Goal: Task Accomplishment & Management: Use online tool/utility

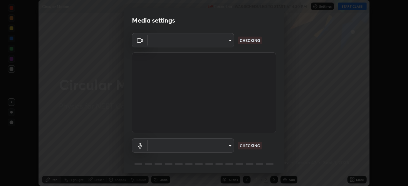
scroll to position [186, 408]
type input "ad6597066c7fc2f7d8a9df135791801f2c5e1b342417c3fbae4c684dc851fcd2"
click at [214, 146] on body "Erase all Circular Motion Recording WAS SCHEDULED TO START AT 4:30 PM Settings …" at bounding box center [204, 93] width 408 height 186
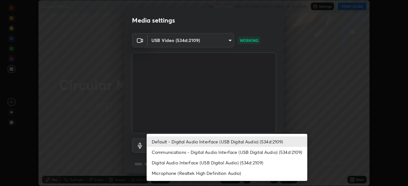
click at [196, 162] on li "Digital Audio Interface (USB Digital Audio) (534d:2109)" at bounding box center [227, 163] width 161 height 11
type input "6c5f27f7fd62254699a83ab764337deb6757b351bfc8fa0988cc7da684c50376"
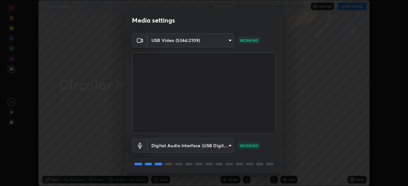
scroll to position [23, 0]
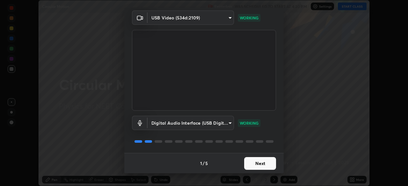
click at [255, 163] on button "Next" at bounding box center [260, 163] width 32 height 13
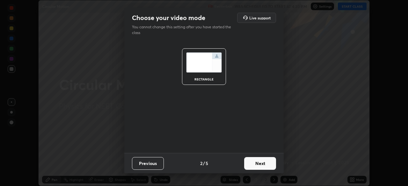
click at [255, 162] on button "Next" at bounding box center [260, 163] width 32 height 13
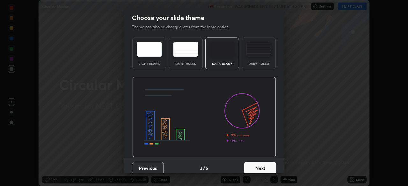
click at [256, 56] on img at bounding box center [258, 49] width 25 height 15
click at [256, 168] on button "Next" at bounding box center [260, 168] width 32 height 13
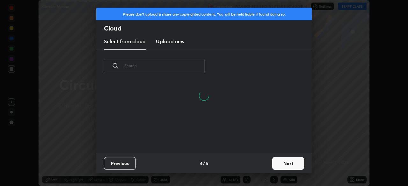
click at [178, 42] on h3 "Upload new" at bounding box center [170, 42] width 29 height 8
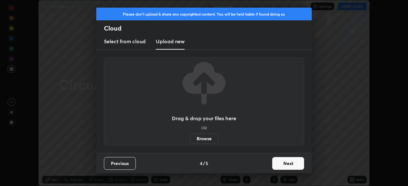
click at [211, 138] on label "Browse" at bounding box center [204, 139] width 28 height 10
click at [190, 138] on input "Browse" at bounding box center [190, 139] width 0 height 10
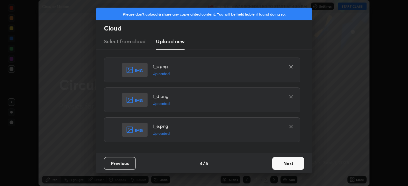
click at [289, 164] on button "Next" at bounding box center [288, 163] width 32 height 13
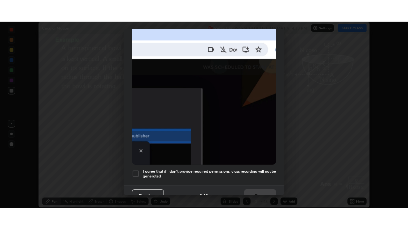
scroll to position [153, 0]
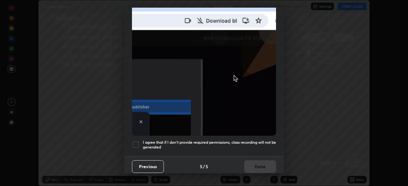
click at [137, 141] on div at bounding box center [136, 145] width 8 height 8
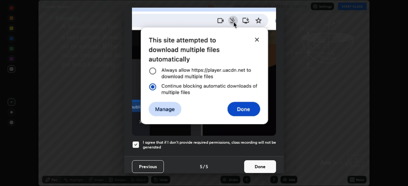
click at [259, 162] on button "Done" at bounding box center [260, 167] width 32 height 13
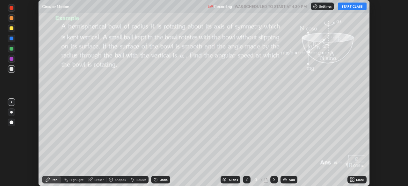
click at [355, 180] on div "More" at bounding box center [356, 180] width 19 height 8
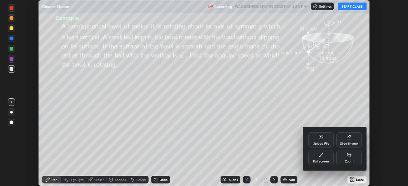
click at [321, 158] on div "Full screen" at bounding box center [320, 157] width 25 height 15
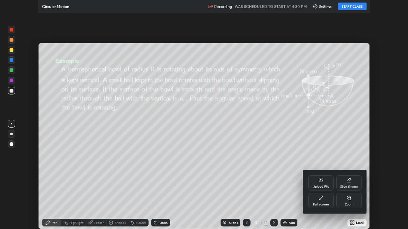
scroll to position [229, 408]
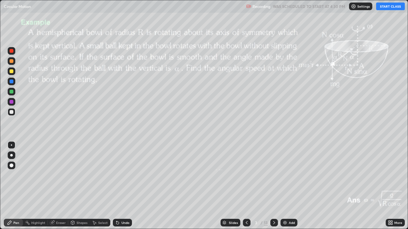
click at [246, 186] on icon at bounding box center [247, 222] width 2 height 3
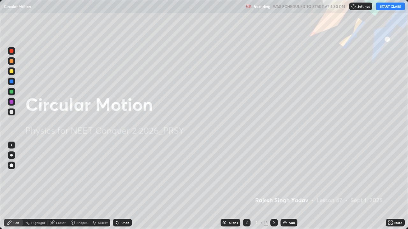
click at [388, 7] on button "START CLASS" at bounding box center [390, 7] width 29 height 8
click at [291, 186] on div "Add" at bounding box center [292, 222] width 6 height 3
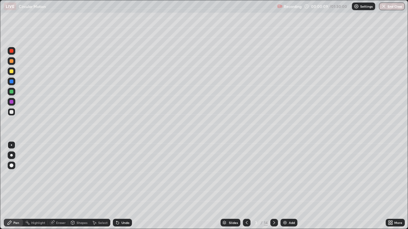
click at [14, 155] on div at bounding box center [12, 156] width 8 height 8
click at [12, 61] on div at bounding box center [12, 61] width 4 height 4
click at [79, 186] on div "Shapes" at bounding box center [81, 222] width 11 height 3
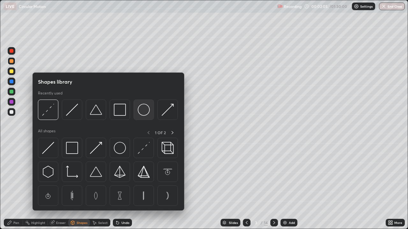
click at [141, 113] on img at bounding box center [144, 110] width 12 height 12
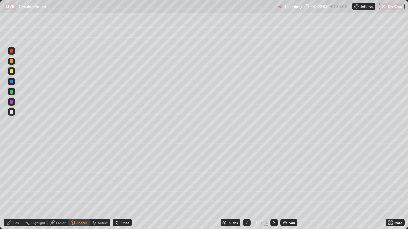
click at [122, 186] on div "Undo" at bounding box center [125, 222] width 8 height 3
click at [14, 112] on div at bounding box center [12, 112] width 8 height 8
click at [59, 186] on div "Eraser" at bounding box center [61, 222] width 10 height 3
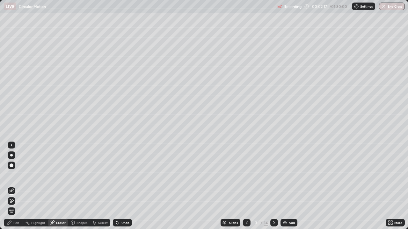
click at [82, 186] on div "Shapes" at bounding box center [81, 222] width 11 height 3
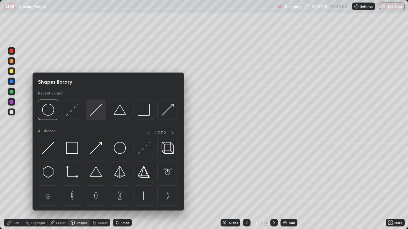
click at [96, 111] on img at bounding box center [96, 110] width 12 height 12
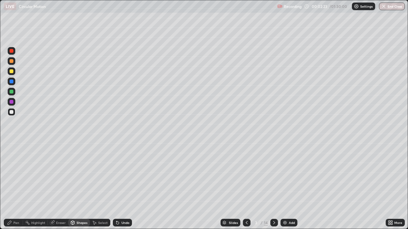
click at [61, 186] on div "Eraser" at bounding box center [61, 222] width 10 height 3
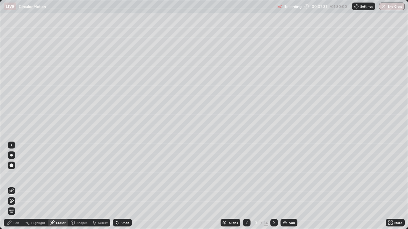
click at [121, 186] on div "Undo" at bounding box center [125, 222] width 8 height 3
click at [81, 186] on div "Shapes" at bounding box center [81, 222] width 11 height 3
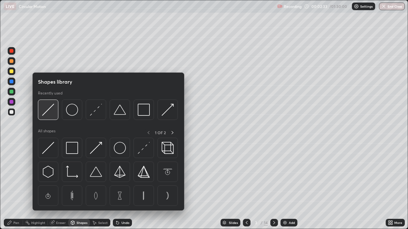
click at [46, 111] on img at bounding box center [48, 110] width 12 height 12
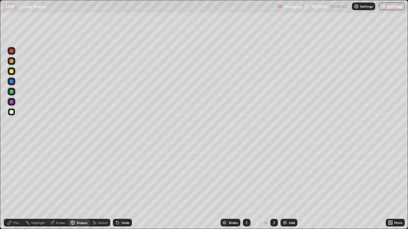
click at [16, 186] on div "Pen" at bounding box center [16, 222] width 6 height 3
click at [12, 62] on div at bounding box center [12, 61] width 4 height 4
click at [13, 91] on div at bounding box center [12, 92] width 4 height 4
click at [78, 186] on div "Shapes" at bounding box center [81, 222] width 11 height 3
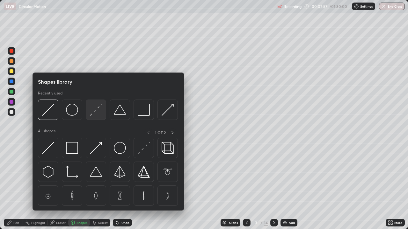
click at [97, 109] on img at bounding box center [96, 110] width 12 height 12
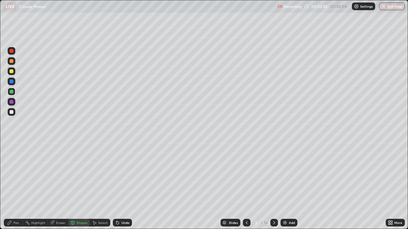
click at [14, 101] on div at bounding box center [12, 102] width 8 height 8
click at [18, 186] on div "Pen" at bounding box center [13, 223] width 19 height 8
click at [12, 112] on div at bounding box center [12, 112] width 4 height 4
click at [12, 91] on div at bounding box center [12, 92] width 4 height 4
click at [11, 113] on div at bounding box center [12, 112] width 4 height 4
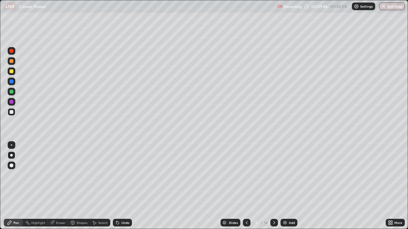
click at [100, 186] on div "Select" at bounding box center [103, 222] width 10 height 3
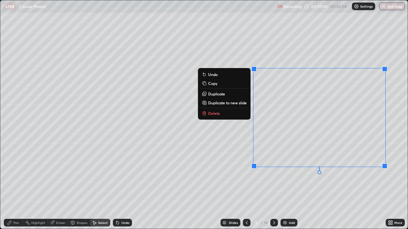
click at [393, 141] on div "0 ° Undo Copy Duplicate Duplicate to new slide Delete" at bounding box center [203, 114] width 407 height 229
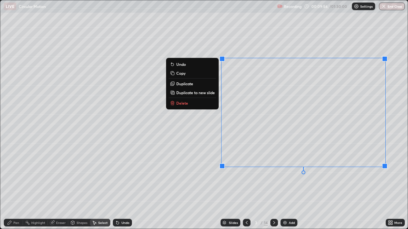
click at [188, 92] on p "Duplicate to new slide" at bounding box center [195, 92] width 39 height 5
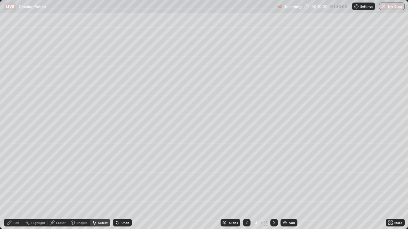
click at [56, 186] on div "Eraser" at bounding box center [61, 222] width 10 height 3
click at [101, 186] on div "Select" at bounding box center [103, 222] width 10 height 3
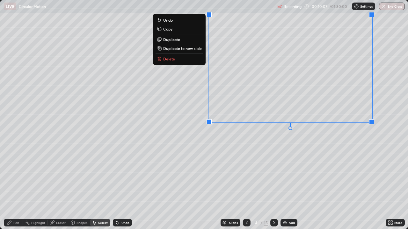
click at [185, 101] on div "0 ° Undo Copy Duplicate Duplicate to new slide Delete" at bounding box center [203, 114] width 407 height 229
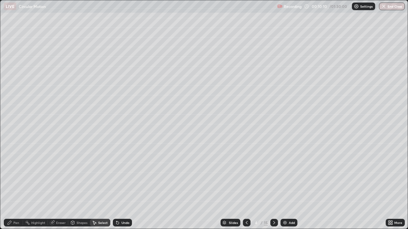
click at [81, 186] on div "Shapes" at bounding box center [81, 222] width 11 height 3
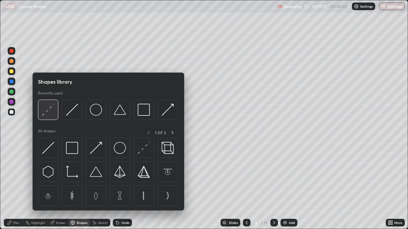
click at [49, 110] on img at bounding box center [48, 110] width 12 height 12
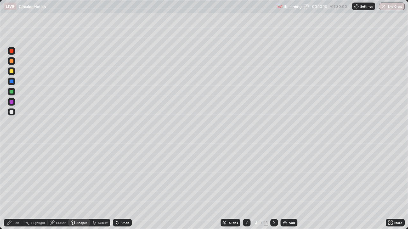
click at [12, 83] on div at bounding box center [12, 82] width 4 height 4
click at [17, 186] on div "Pen" at bounding box center [13, 223] width 19 height 8
click at [12, 72] on div at bounding box center [12, 71] width 4 height 4
click at [75, 186] on div "Shapes" at bounding box center [79, 223] width 22 height 8
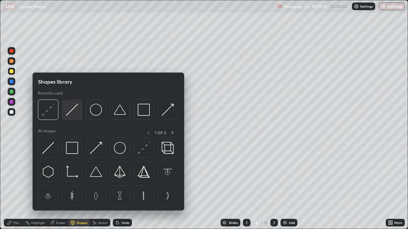
click at [69, 109] on img at bounding box center [72, 110] width 12 height 12
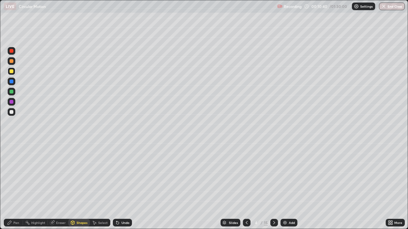
click at [77, 186] on div "Shapes" at bounding box center [81, 222] width 11 height 3
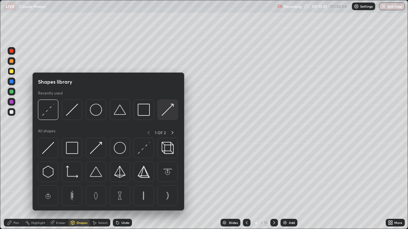
click at [165, 111] on img at bounding box center [167, 110] width 12 height 12
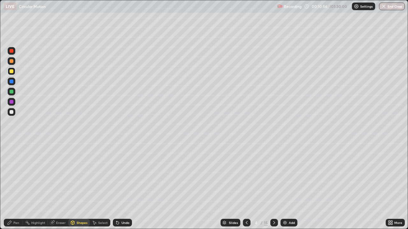
click at [18, 186] on div "Pen" at bounding box center [16, 222] width 6 height 3
click at [83, 186] on div "Shapes" at bounding box center [81, 222] width 11 height 3
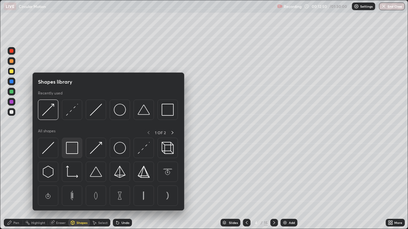
click at [70, 148] on img at bounding box center [72, 148] width 12 height 12
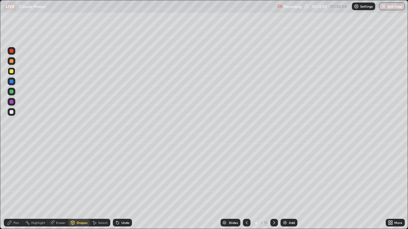
click at [11, 101] on div at bounding box center [12, 102] width 4 height 4
click at [12, 101] on div at bounding box center [12, 102] width 4 height 4
click at [74, 186] on icon at bounding box center [72, 222] width 5 height 5
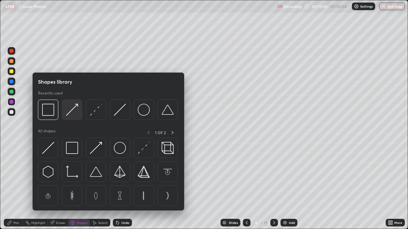
click at [74, 107] on img at bounding box center [72, 110] width 12 height 12
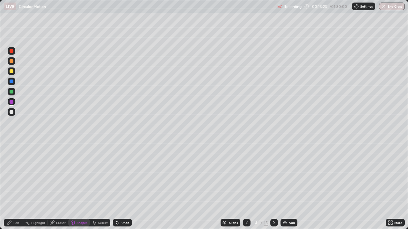
click at [124, 186] on div "Undo" at bounding box center [125, 222] width 8 height 3
click at [75, 186] on div "Shapes" at bounding box center [79, 223] width 22 height 8
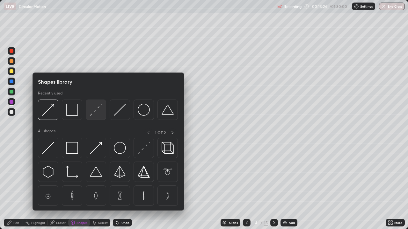
click at [96, 111] on img at bounding box center [96, 110] width 12 height 12
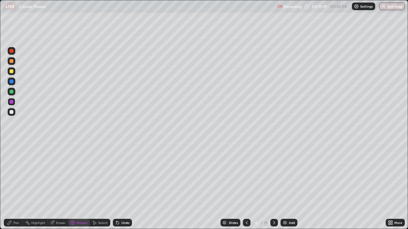
click at [18, 186] on div "Pen" at bounding box center [16, 222] width 6 height 3
click at [11, 91] on div at bounding box center [12, 92] width 4 height 4
click at [14, 186] on div "Pen" at bounding box center [16, 222] width 6 height 3
click at [11, 112] on div at bounding box center [12, 112] width 4 height 4
click at [13, 111] on div at bounding box center [12, 112] width 8 height 8
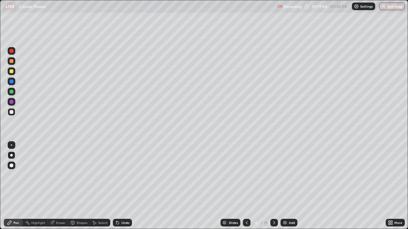
click at [274, 186] on icon at bounding box center [273, 222] width 5 height 5
click at [76, 186] on div "Shapes" at bounding box center [79, 223] width 22 height 8
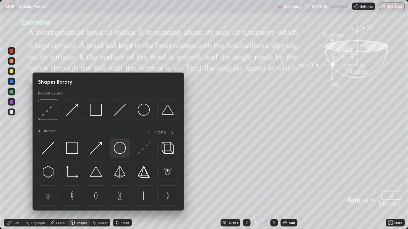
click at [120, 145] on img at bounding box center [120, 148] width 12 height 12
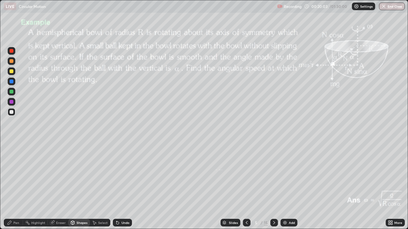
click at [60, 186] on div "Eraser" at bounding box center [61, 222] width 10 height 3
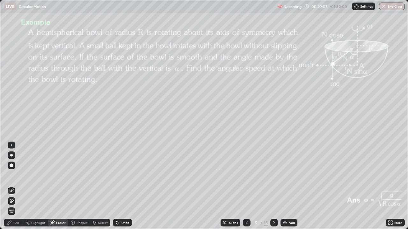
click at [75, 186] on div "Shapes" at bounding box center [79, 223] width 22 height 8
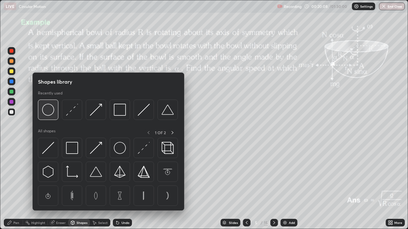
click at [49, 112] on img at bounding box center [48, 110] width 12 height 12
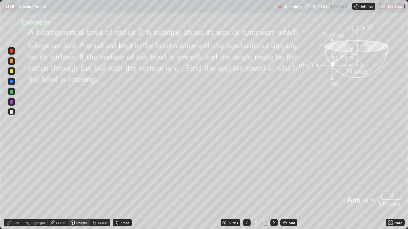
click at [12, 92] on div at bounding box center [12, 92] width 4 height 4
click at [58, 186] on div "Eraser" at bounding box center [61, 222] width 10 height 3
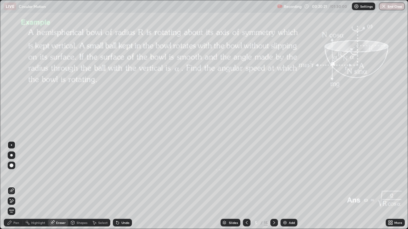
click at [76, 186] on div "Shapes" at bounding box center [81, 222] width 11 height 3
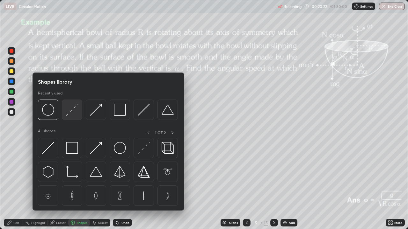
click at [73, 112] on img at bounding box center [72, 110] width 12 height 12
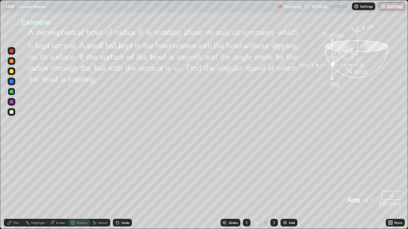
click at [11, 69] on div at bounding box center [12, 71] width 4 height 4
click at [12, 186] on div "Pen" at bounding box center [13, 223] width 19 height 8
click at [12, 91] on div at bounding box center [12, 92] width 4 height 4
click at [11, 70] on div at bounding box center [12, 71] width 4 height 4
click at [77, 186] on div "Shapes" at bounding box center [81, 222] width 11 height 3
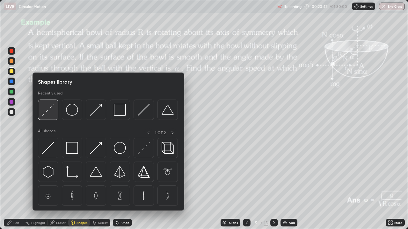
click at [48, 109] on img at bounding box center [48, 110] width 12 height 12
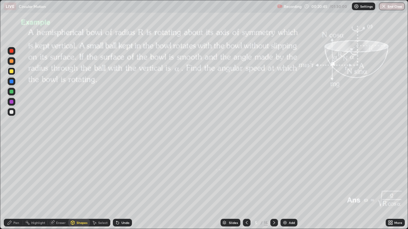
click at [14, 186] on div "Pen" at bounding box center [16, 222] width 6 height 3
click at [82, 186] on div "Shapes" at bounding box center [81, 222] width 11 height 3
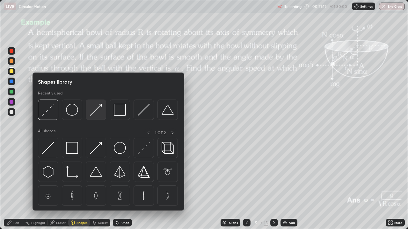
click at [94, 110] on img at bounding box center [96, 110] width 12 height 12
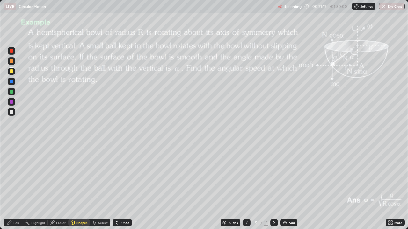
click at [12, 103] on div at bounding box center [12, 102] width 4 height 4
click at [13, 186] on div "Pen" at bounding box center [13, 223] width 19 height 8
click at [75, 186] on div "Shapes" at bounding box center [79, 223] width 22 height 8
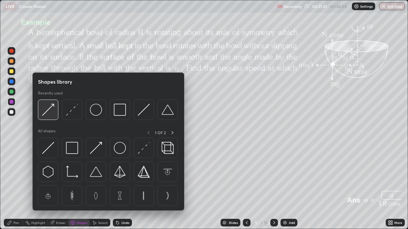
click at [48, 109] on img at bounding box center [48, 110] width 12 height 12
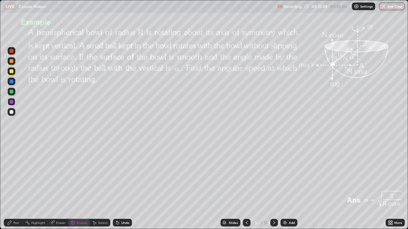
click at [13, 111] on div at bounding box center [12, 112] width 4 height 4
click at [12, 52] on div at bounding box center [12, 51] width 4 height 4
click at [121, 186] on div "Undo" at bounding box center [122, 223] width 19 height 8
click at [77, 186] on div "Shapes" at bounding box center [79, 223] width 22 height 8
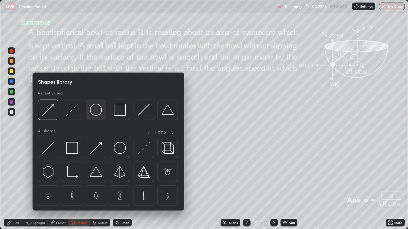
click at [93, 112] on img at bounding box center [96, 110] width 12 height 12
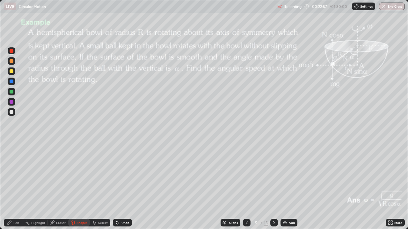
click at [76, 186] on div "Shapes" at bounding box center [81, 222] width 11 height 3
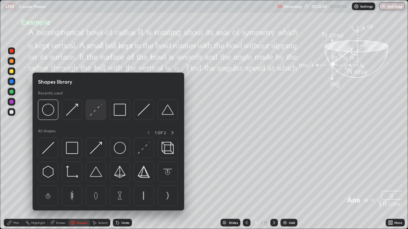
click at [95, 111] on img at bounding box center [96, 110] width 12 height 12
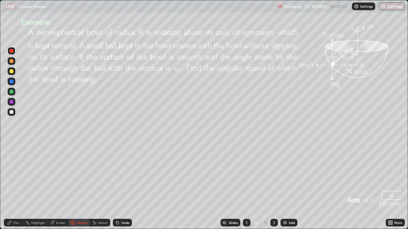
click at [12, 71] on div at bounding box center [12, 71] width 4 height 4
click at [15, 186] on div "Pen" at bounding box center [16, 222] width 6 height 3
click at [76, 186] on div "Shapes" at bounding box center [81, 222] width 11 height 3
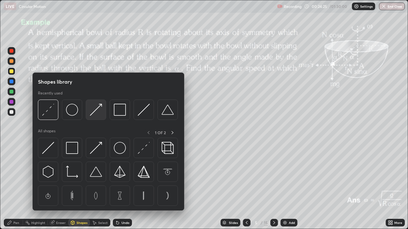
click at [91, 111] on img at bounding box center [96, 110] width 12 height 12
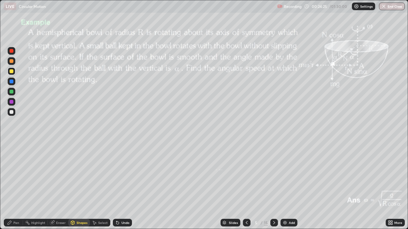
click at [14, 91] on div at bounding box center [12, 92] width 8 height 8
click at [14, 186] on div "Pen" at bounding box center [16, 222] width 6 height 3
click at [289, 186] on div "Add" at bounding box center [292, 222] width 6 height 3
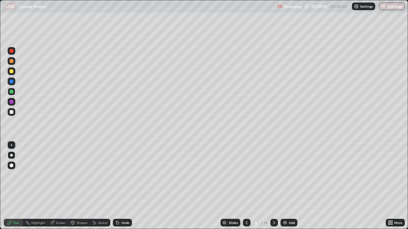
click at [13, 62] on div at bounding box center [12, 61] width 4 height 4
click at [77, 186] on div "Shapes" at bounding box center [81, 222] width 11 height 3
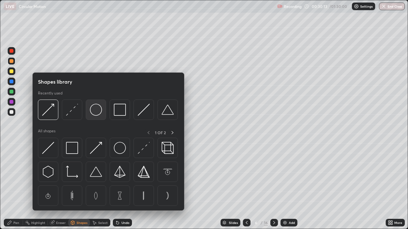
click at [97, 114] on img at bounding box center [96, 110] width 12 height 12
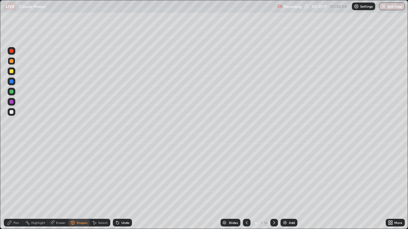
click at [120, 186] on div "Undo" at bounding box center [122, 223] width 19 height 8
click at [75, 186] on div "Shapes" at bounding box center [79, 223] width 22 height 8
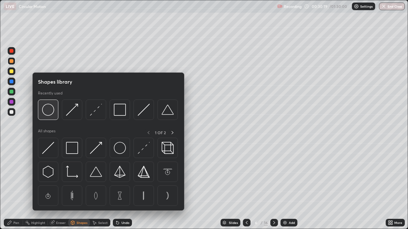
click at [49, 112] on img at bounding box center [48, 110] width 12 height 12
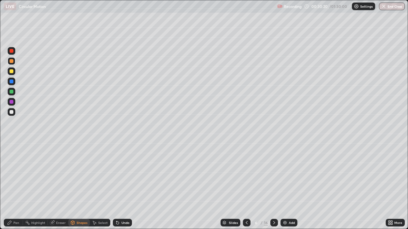
click at [12, 113] on div at bounding box center [12, 112] width 4 height 4
click at [77, 186] on div "Shapes" at bounding box center [81, 222] width 11 height 3
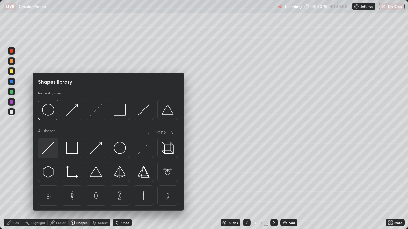
click at [49, 147] on img at bounding box center [48, 148] width 12 height 12
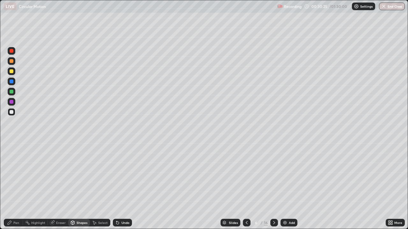
click at [13, 72] on div at bounding box center [12, 71] width 4 height 4
click at [13, 186] on div "Pen" at bounding box center [13, 223] width 19 height 8
click at [12, 91] on div at bounding box center [12, 92] width 4 height 4
click at [98, 186] on div "Select" at bounding box center [103, 222] width 10 height 3
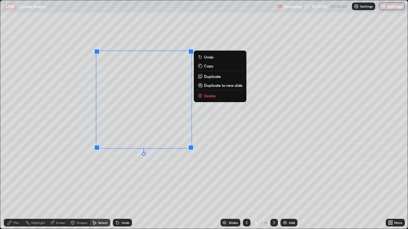
click at [211, 77] on p "Duplicate" at bounding box center [212, 76] width 17 height 5
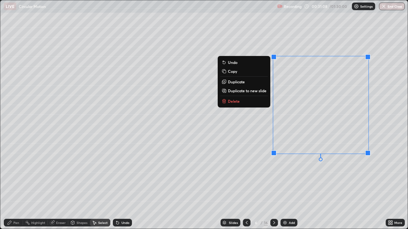
click at [16, 186] on div "Pen" at bounding box center [16, 222] width 6 height 3
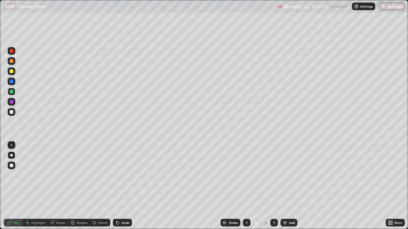
click at [60, 186] on div "Eraser" at bounding box center [61, 222] width 10 height 3
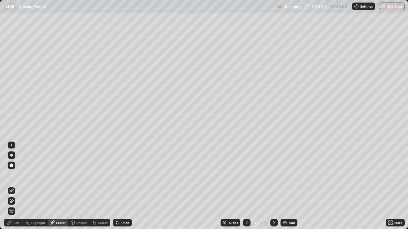
click at [17, 186] on div "Pen" at bounding box center [16, 222] width 6 height 3
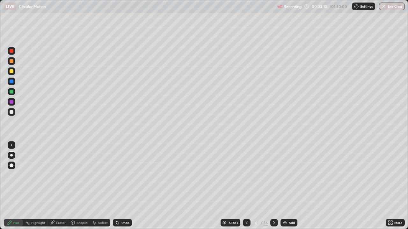
click at [102, 186] on div "Select" at bounding box center [103, 222] width 10 height 3
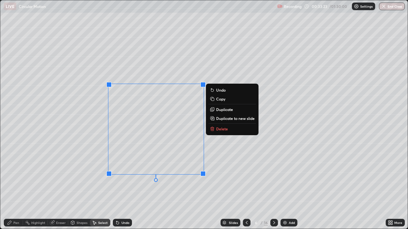
click at [79, 186] on div "Shapes" at bounding box center [81, 222] width 11 height 3
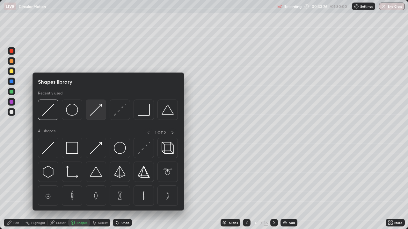
click at [95, 112] on img at bounding box center [96, 110] width 12 height 12
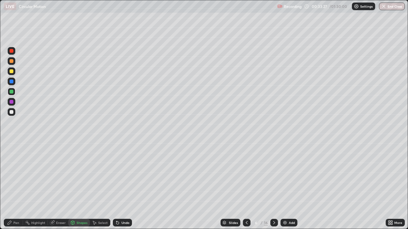
click at [12, 103] on div at bounding box center [12, 102] width 4 height 4
click at [75, 186] on div "Shapes" at bounding box center [79, 223] width 22 height 8
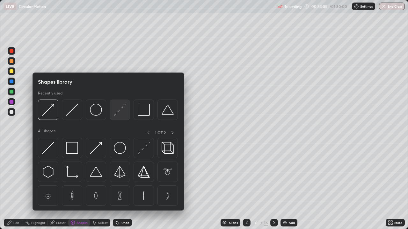
click at [115, 113] on img at bounding box center [120, 110] width 12 height 12
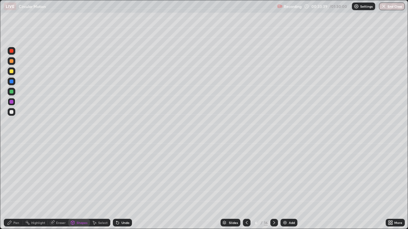
click at [16, 186] on div "Pen" at bounding box center [13, 223] width 19 height 8
click at [11, 71] on div at bounding box center [12, 71] width 4 height 4
click at [87, 186] on div "Shapes" at bounding box center [79, 223] width 22 height 13
click at [18, 186] on div "Pen" at bounding box center [16, 222] width 6 height 3
click at [265, 186] on div "16" at bounding box center [266, 223] width 4 height 6
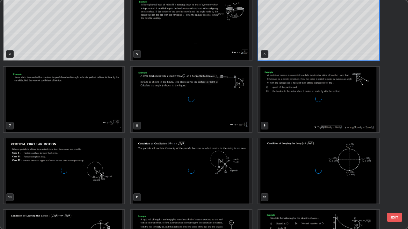
scroll to position [85, 0]
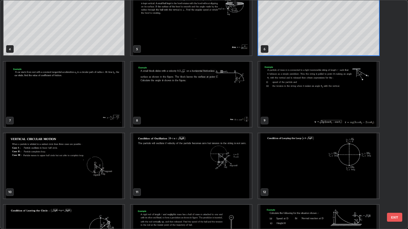
click at [112, 101] on img "grid" at bounding box center [64, 94] width 121 height 65
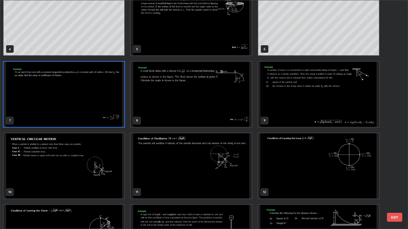
click at [113, 101] on img "grid" at bounding box center [64, 94] width 121 height 65
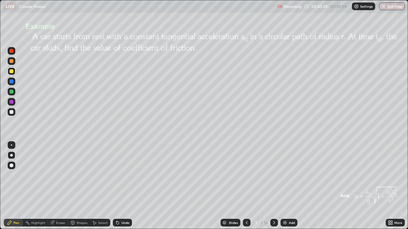
click at [79, 186] on div "Shapes" at bounding box center [81, 222] width 11 height 3
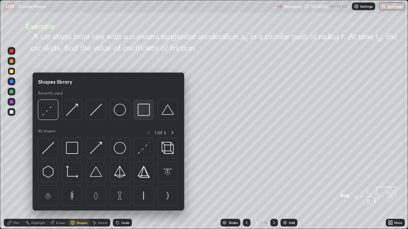
click at [140, 112] on img at bounding box center [144, 110] width 12 height 12
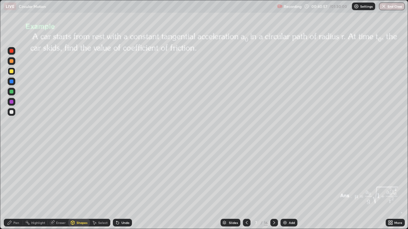
click at [78, 186] on div "Shapes" at bounding box center [81, 222] width 11 height 3
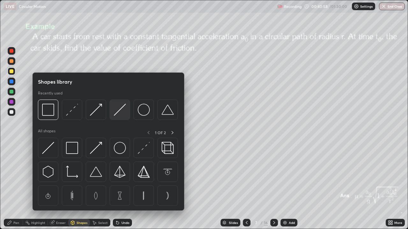
click at [116, 113] on img at bounding box center [120, 110] width 12 height 12
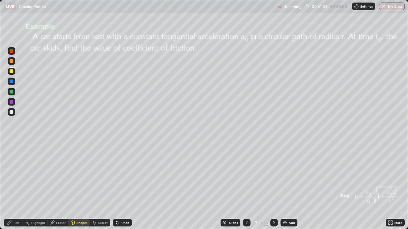
click at [15, 186] on div "Pen" at bounding box center [13, 223] width 19 height 8
click at [11, 111] on div at bounding box center [12, 112] width 4 height 4
click at [78, 186] on div "Shapes" at bounding box center [81, 222] width 11 height 3
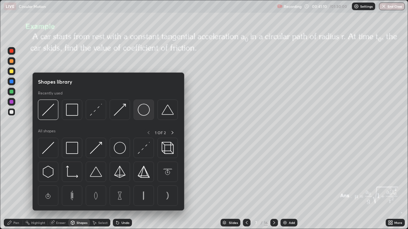
click at [140, 112] on img at bounding box center [144, 110] width 12 height 12
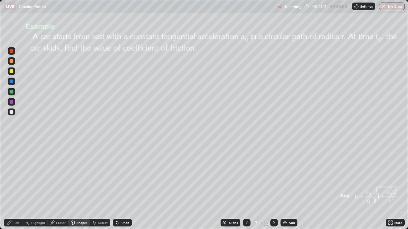
click at [11, 104] on div at bounding box center [12, 102] width 4 height 4
click at [72, 186] on icon at bounding box center [73, 222] width 4 height 1
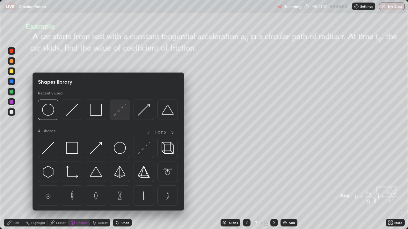
click at [116, 114] on img at bounding box center [120, 110] width 12 height 12
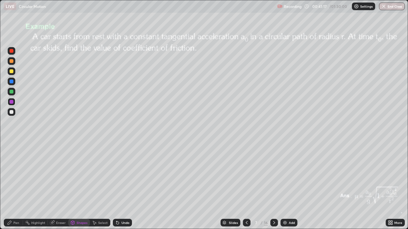
click at [11, 92] on div at bounding box center [12, 92] width 4 height 4
click at [13, 186] on div "Pen" at bounding box center [13, 223] width 19 height 8
click at [78, 186] on div "Shapes" at bounding box center [81, 222] width 11 height 3
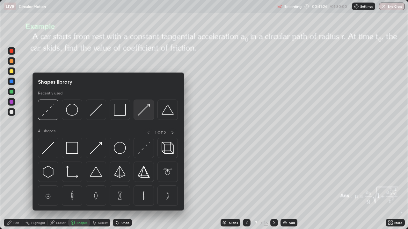
click at [140, 112] on img at bounding box center [144, 110] width 12 height 12
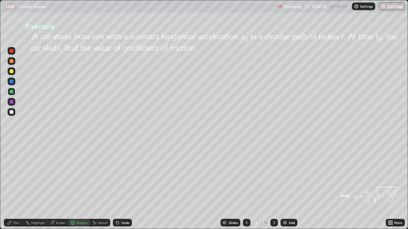
click at [12, 90] on div at bounding box center [12, 92] width 4 height 4
click at [10, 61] on div at bounding box center [12, 61] width 4 height 4
click at [15, 186] on div "Pen" at bounding box center [16, 222] width 6 height 3
click at [12, 62] on div at bounding box center [12, 61] width 4 height 4
click at [81, 186] on div "Shapes" at bounding box center [81, 222] width 11 height 3
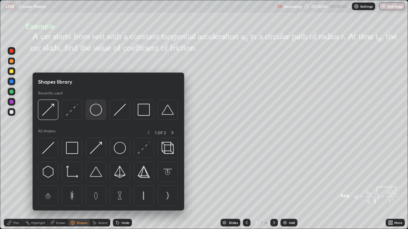
click at [98, 109] on img at bounding box center [96, 110] width 12 height 12
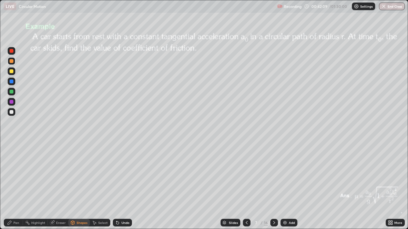
click at [13, 186] on div "Pen" at bounding box center [13, 223] width 19 height 8
click at [12, 112] on div at bounding box center [12, 112] width 4 height 4
click at [11, 72] on div at bounding box center [12, 71] width 4 height 4
click at [122, 186] on div "Undo" at bounding box center [125, 222] width 8 height 3
click at [262, 186] on div "7 / 16" at bounding box center [260, 223] width 15 height 6
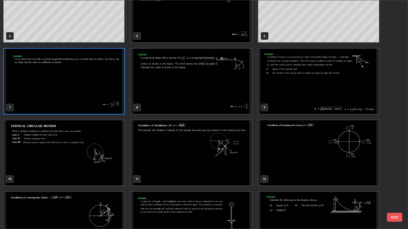
scroll to position [99, 0]
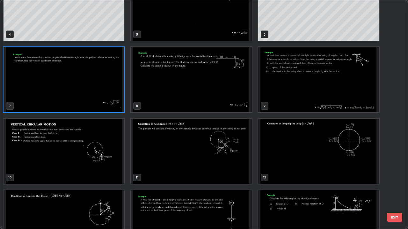
click at [102, 165] on img "grid" at bounding box center [64, 151] width 121 height 65
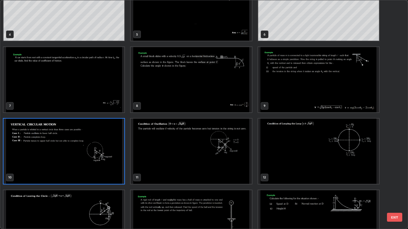
click at [102, 166] on img "grid" at bounding box center [64, 151] width 121 height 65
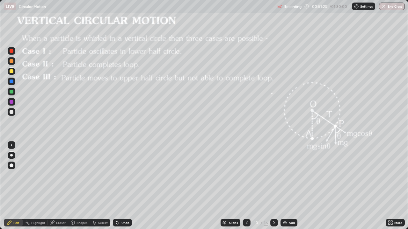
click at [12, 61] on div at bounding box center [12, 61] width 4 height 4
click at [77, 186] on div "Shapes" at bounding box center [81, 222] width 11 height 3
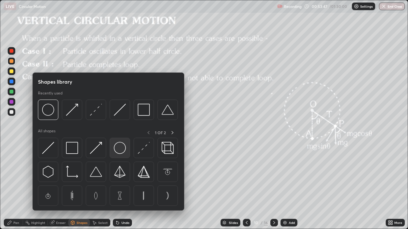
click at [118, 146] on img at bounding box center [120, 148] width 12 height 12
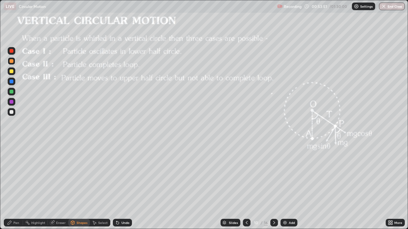
click at [12, 186] on div "Pen" at bounding box center [13, 223] width 19 height 8
click at [77, 186] on div "Shapes" at bounding box center [81, 222] width 11 height 3
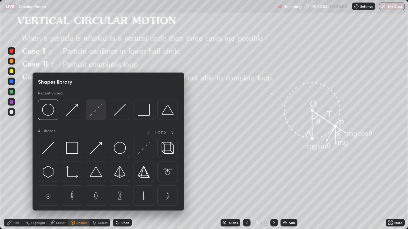
click at [96, 111] on img at bounding box center [96, 110] width 12 height 12
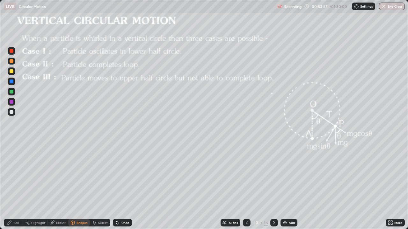
click at [59, 186] on div "Eraser" at bounding box center [61, 222] width 10 height 3
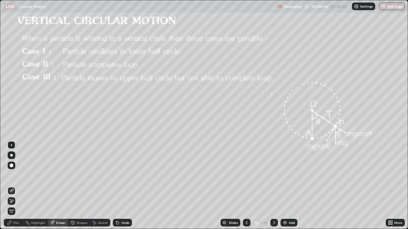
click at [15, 186] on div "Pen" at bounding box center [16, 222] width 6 height 3
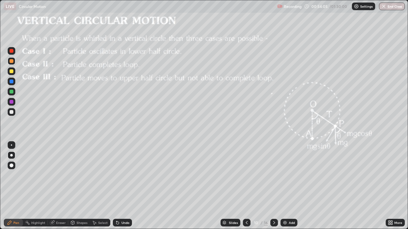
click at [12, 112] on div at bounding box center [12, 112] width 4 height 4
click at [11, 71] on div at bounding box center [12, 71] width 4 height 4
click at [275, 186] on icon at bounding box center [273, 222] width 5 height 5
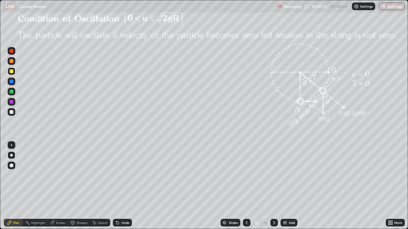
click at [274, 186] on icon at bounding box center [274, 222] width 2 height 3
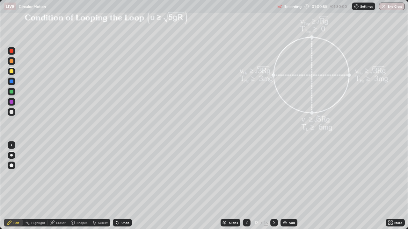
click at [246, 186] on icon at bounding box center [246, 222] width 5 height 5
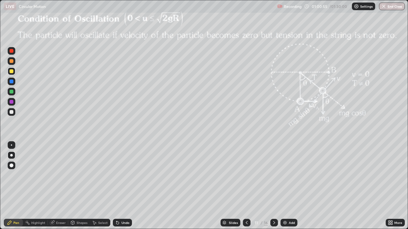
click at [247, 186] on icon at bounding box center [247, 222] width 2 height 3
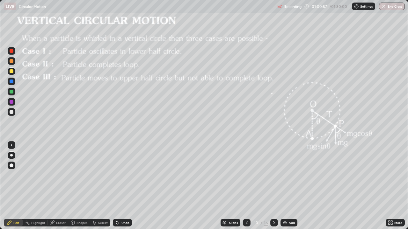
click at [246, 186] on icon at bounding box center [246, 222] width 5 height 5
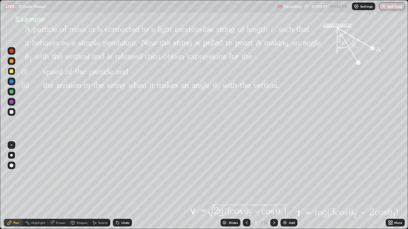
click at [247, 186] on icon at bounding box center [246, 222] width 5 height 5
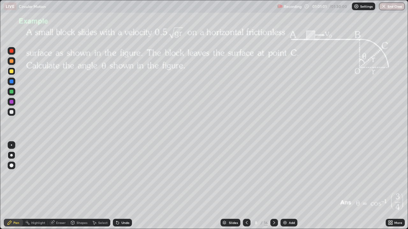
click at [246, 186] on icon at bounding box center [246, 222] width 5 height 5
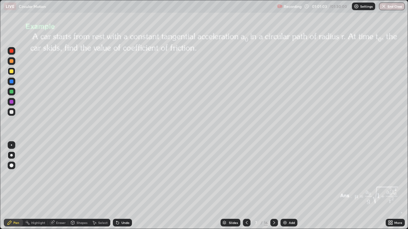
click at [247, 186] on icon at bounding box center [246, 222] width 5 height 5
click at [261, 186] on div "/" at bounding box center [262, 223] width 2 height 4
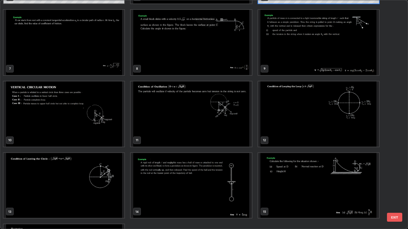
scroll to position [151, 0]
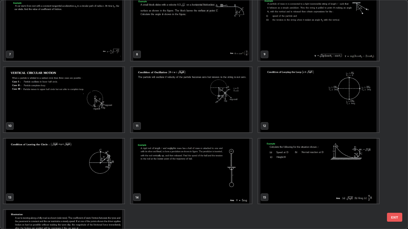
click at [296, 107] on img "grid" at bounding box center [318, 99] width 121 height 65
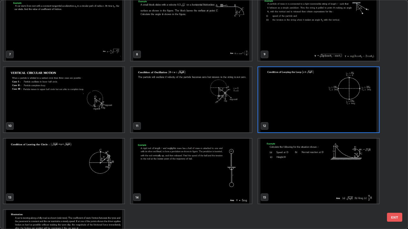
click at [296, 107] on img "grid" at bounding box center [318, 99] width 121 height 65
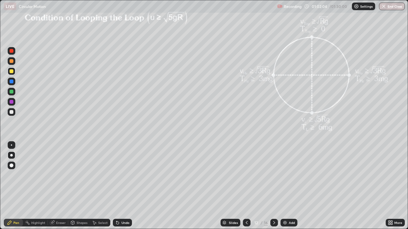
click at [74, 186] on icon at bounding box center [72, 222] width 5 height 5
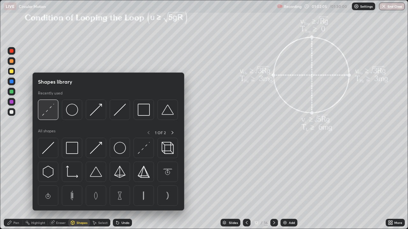
click at [50, 109] on img at bounding box center [48, 110] width 12 height 12
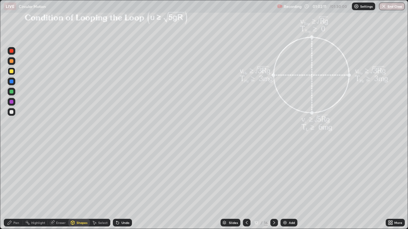
click at [18, 186] on div "Pen" at bounding box center [16, 222] width 6 height 3
click at [12, 112] on div at bounding box center [12, 112] width 4 height 4
click at [275, 186] on icon at bounding box center [273, 222] width 5 height 5
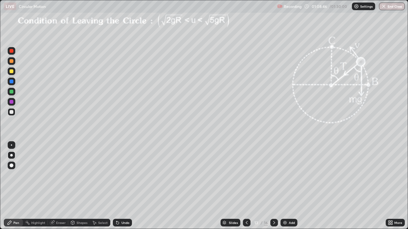
click at [81, 186] on div "Shapes" at bounding box center [81, 222] width 11 height 3
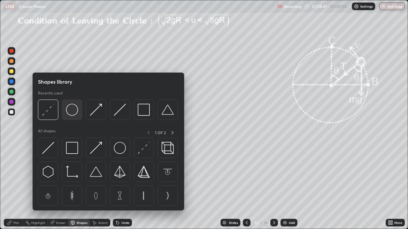
click at [75, 114] on img at bounding box center [72, 110] width 12 height 12
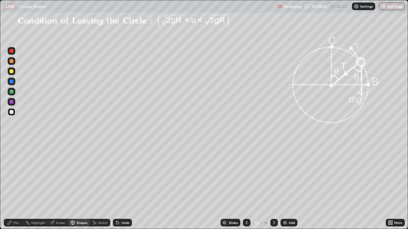
click at [13, 186] on div "Pen" at bounding box center [16, 222] width 6 height 3
click at [57, 186] on div "Eraser" at bounding box center [61, 222] width 10 height 3
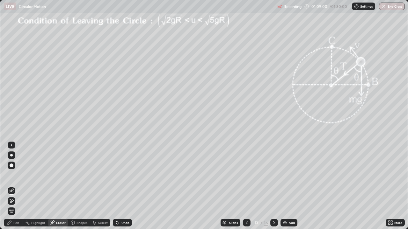
click at [75, 186] on div "Shapes" at bounding box center [79, 223] width 22 height 8
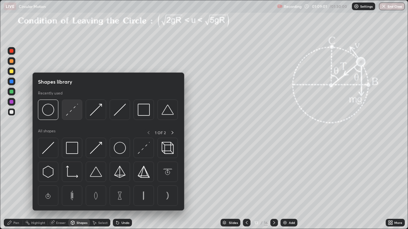
click at [73, 108] on img at bounding box center [72, 110] width 12 height 12
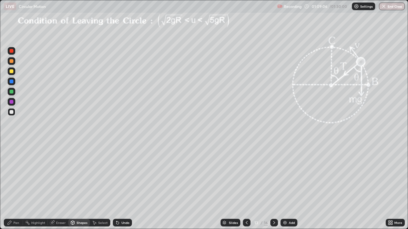
click at [10, 72] on div at bounding box center [12, 71] width 4 height 4
click at [77, 186] on div "Shapes" at bounding box center [79, 223] width 22 height 8
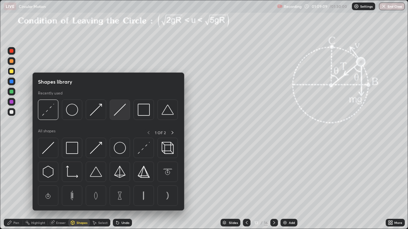
click at [117, 112] on img at bounding box center [120, 110] width 12 height 12
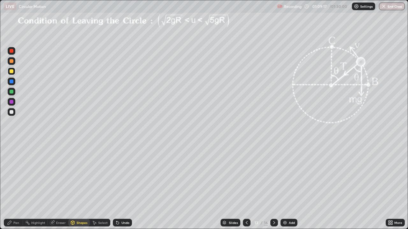
click at [14, 186] on div "Pen" at bounding box center [16, 222] width 6 height 3
click at [11, 92] on div at bounding box center [12, 92] width 4 height 4
click at [57, 186] on div "Eraser" at bounding box center [61, 222] width 10 height 3
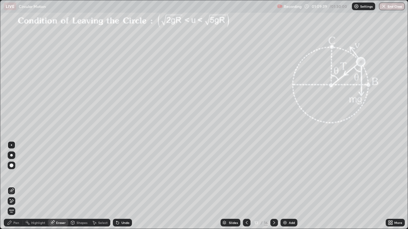
click at [18, 186] on div "Pen" at bounding box center [16, 222] width 6 height 3
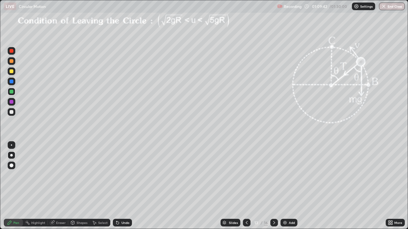
click at [80, 186] on div "Shapes" at bounding box center [81, 222] width 11 height 3
click at [60, 186] on div "Eraser" at bounding box center [61, 222] width 10 height 3
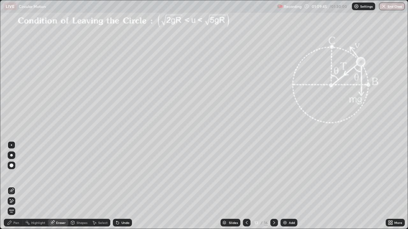
click at [19, 186] on div "Pen" at bounding box center [13, 223] width 19 height 8
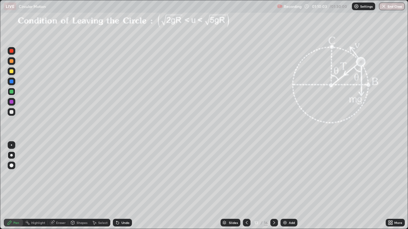
click at [12, 72] on div at bounding box center [12, 71] width 4 height 4
click at [76, 186] on div "Shapes" at bounding box center [81, 222] width 11 height 3
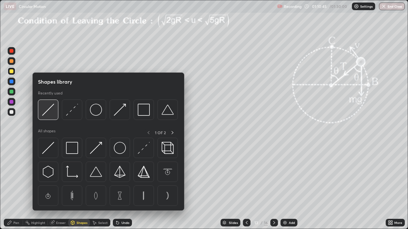
click at [50, 109] on img at bounding box center [48, 110] width 12 height 12
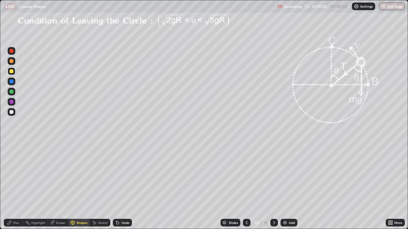
click at [13, 186] on div "Pen" at bounding box center [16, 222] width 6 height 3
click at [14, 91] on div at bounding box center [12, 92] width 8 height 8
click at [12, 112] on div at bounding box center [12, 112] width 4 height 4
click at [289, 186] on div "Add" at bounding box center [292, 222] width 6 height 3
click at [81, 186] on div "Shapes" at bounding box center [81, 222] width 11 height 3
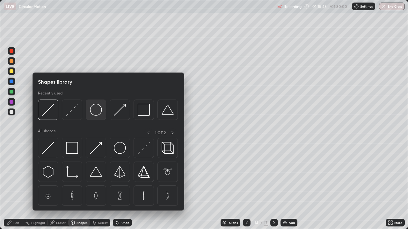
click at [98, 111] on img at bounding box center [96, 110] width 12 height 12
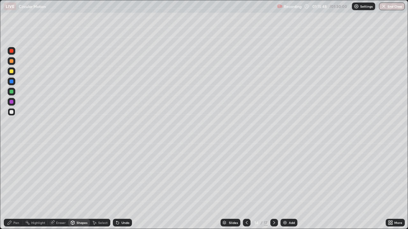
click at [13, 186] on div "Pen" at bounding box center [13, 223] width 19 height 8
click at [11, 72] on div at bounding box center [12, 71] width 4 height 4
click at [81, 186] on div "Shapes" at bounding box center [81, 222] width 11 height 3
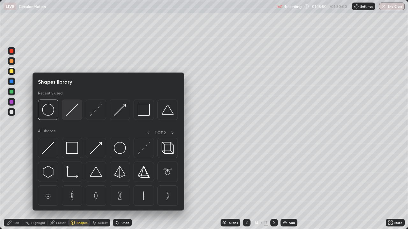
click at [72, 110] on img at bounding box center [72, 110] width 12 height 12
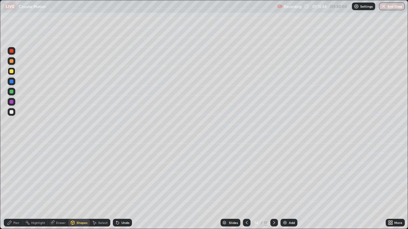
click at [17, 186] on div "Pen" at bounding box center [16, 222] width 6 height 3
click at [80, 186] on div "Shapes" at bounding box center [81, 222] width 11 height 3
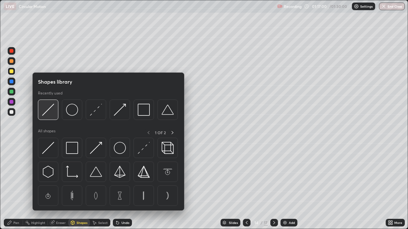
click at [50, 110] on img at bounding box center [48, 110] width 12 height 12
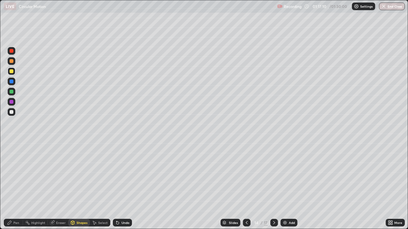
click at [13, 186] on div "Pen" at bounding box center [13, 223] width 19 height 8
click at [13, 112] on div at bounding box center [12, 112] width 4 height 4
click at [12, 92] on div at bounding box center [12, 92] width 4 height 4
click at [275, 186] on icon at bounding box center [273, 222] width 5 height 5
click at [273, 186] on icon at bounding box center [273, 222] width 5 height 5
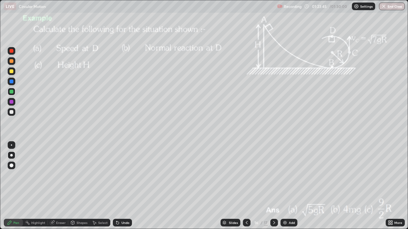
click at [392, 6] on button "End Class" at bounding box center [392, 7] width 26 height 8
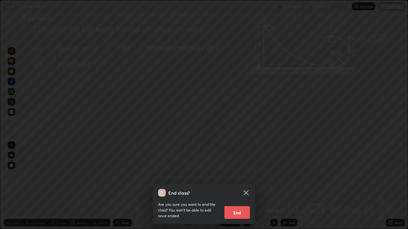
click at [239, 186] on button "End" at bounding box center [236, 212] width 25 height 13
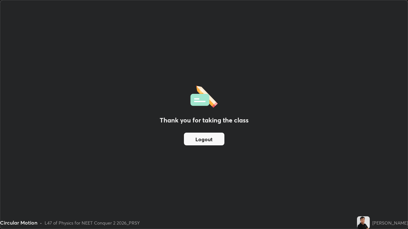
click at [213, 139] on button "Logout" at bounding box center [204, 139] width 40 height 13
